Goal: Task Accomplishment & Management: Manage account settings

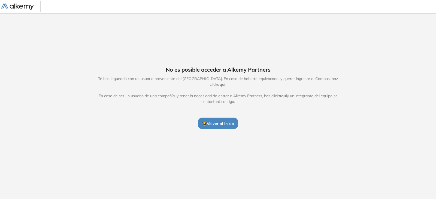
click at [223, 122] on span "🤓 Volver al inicio" at bounding box center [218, 123] width 32 height 5
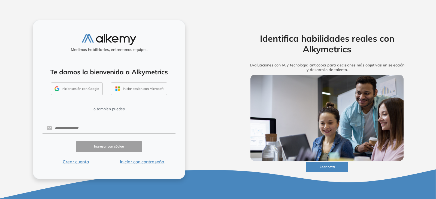
click at [73, 89] on button "Iniciar sesión con Google" at bounding box center [77, 89] width 52 height 13
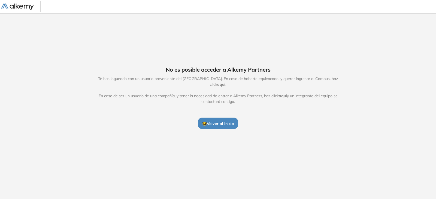
click at [220, 121] on span "🤓 Volver al inicio" at bounding box center [218, 123] width 32 height 5
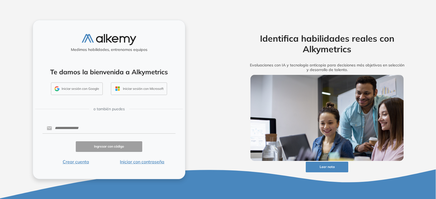
click at [69, 89] on button "Iniciar sesión con Google" at bounding box center [77, 89] width 52 height 13
